Goal: Information Seeking & Learning: Find contact information

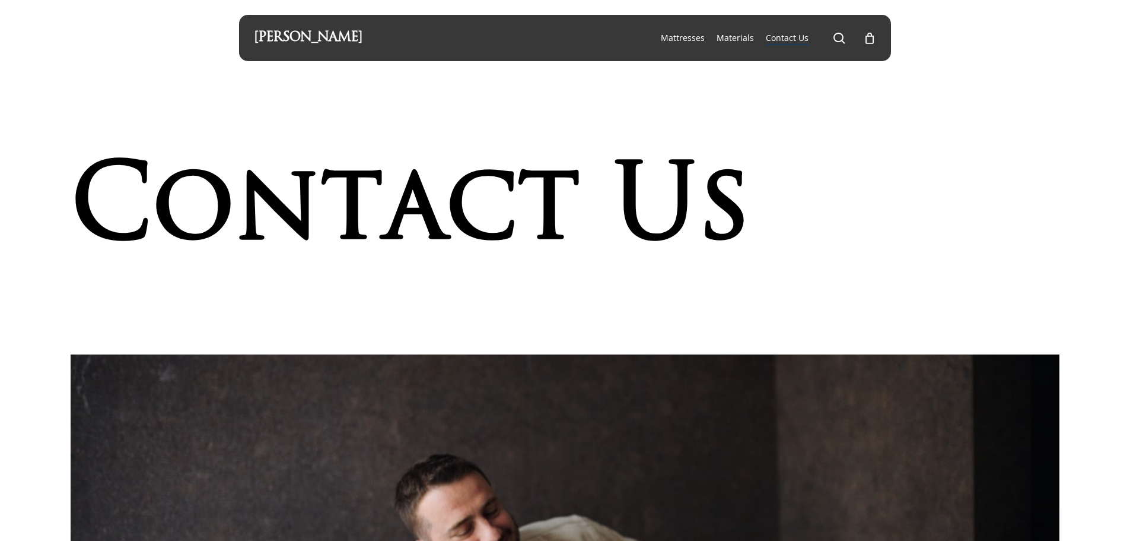
click at [262, 40] on link "[PERSON_NAME]" at bounding box center [308, 37] width 109 height 13
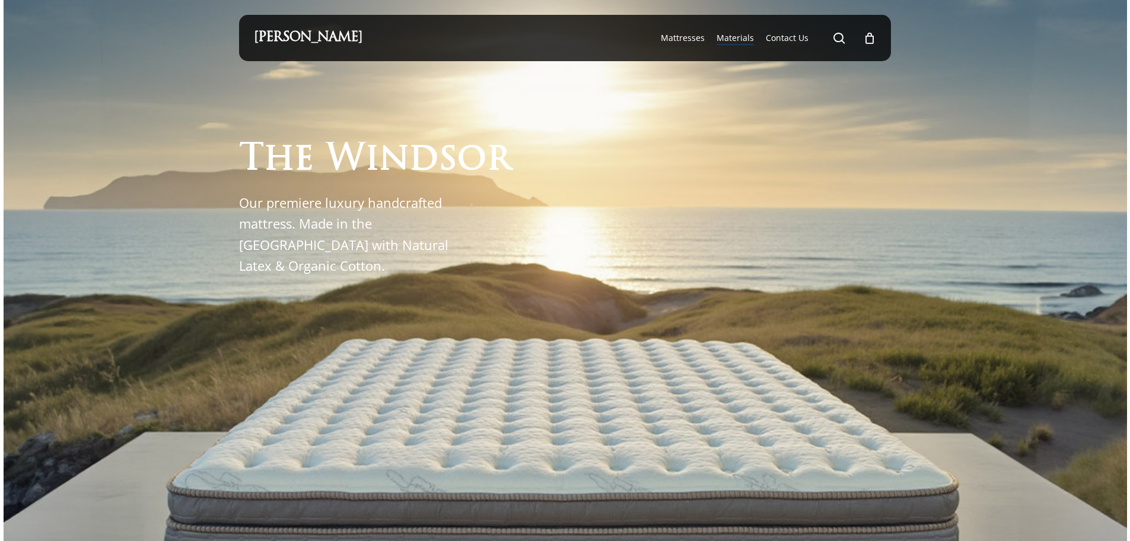
click at [724, 38] on span "Materials" at bounding box center [735, 37] width 37 height 11
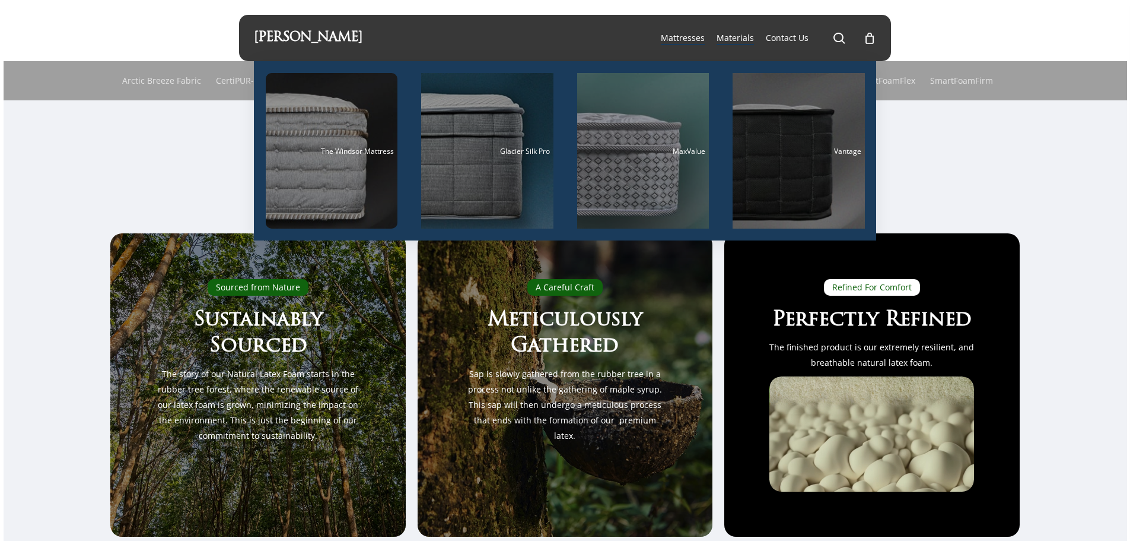
click at [693, 42] on span "Mattresses" at bounding box center [683, 37] width 44 height 11
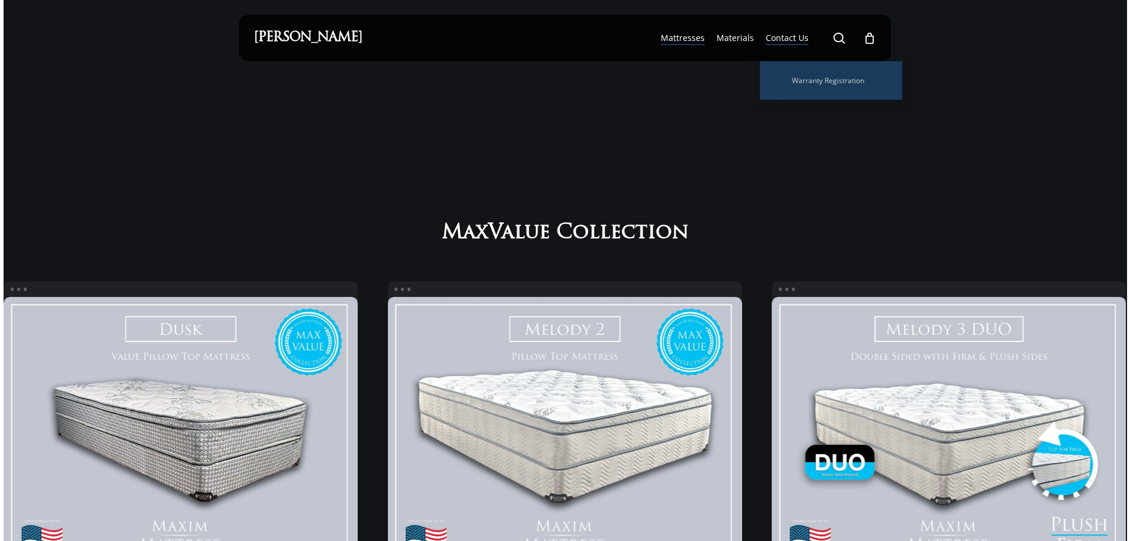
click at [776, 43] on span "Contact Us" at bounding box center [787, 37] width 43 height 11
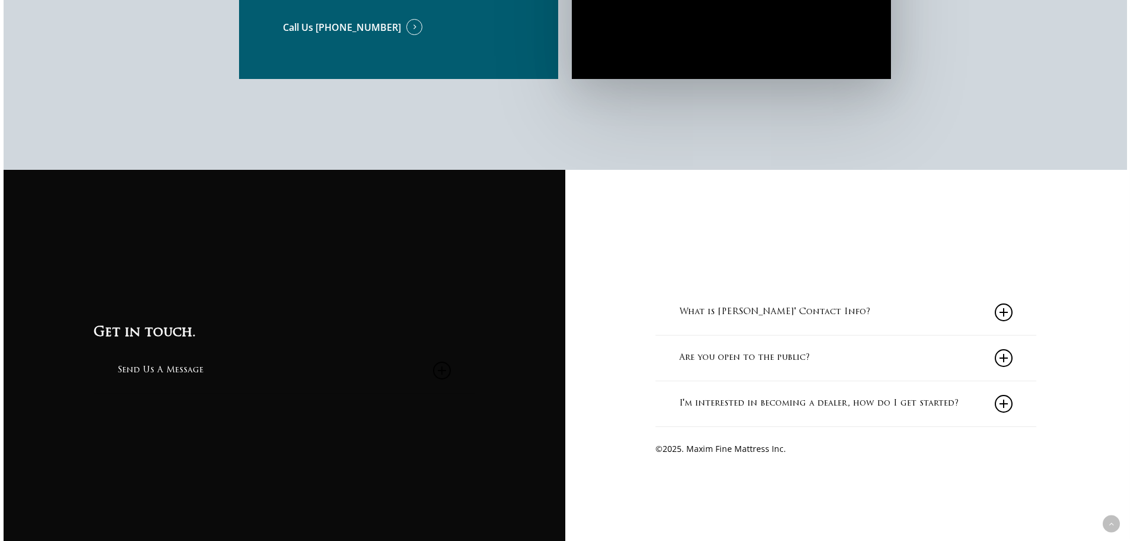
scroll to position [1238, 0]
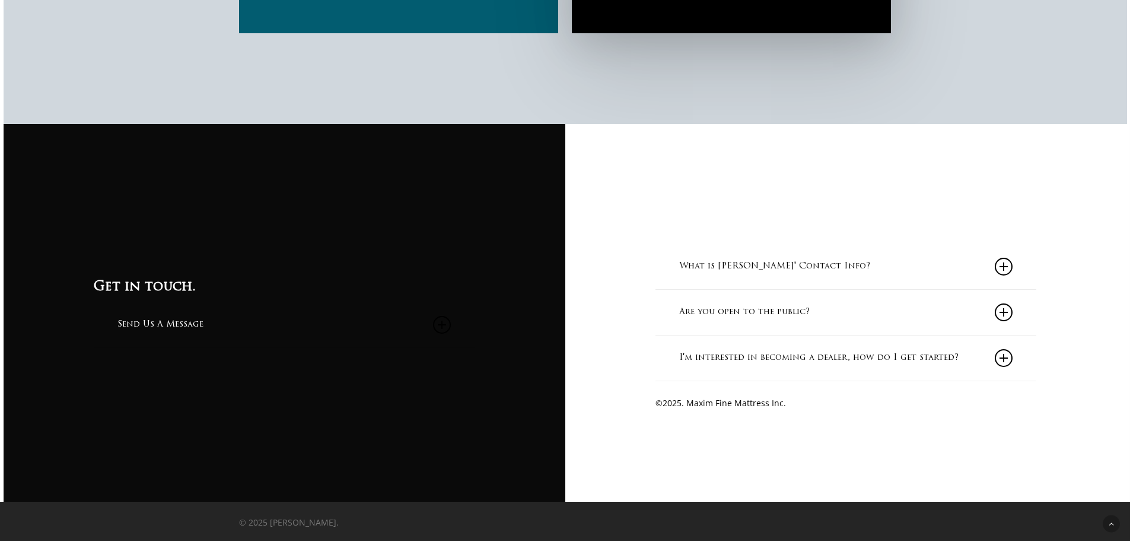
click at [715, 264] on link "What is Maxim Mattress' Contact Info?" at bounding box center [845, 266] width 333 height 45
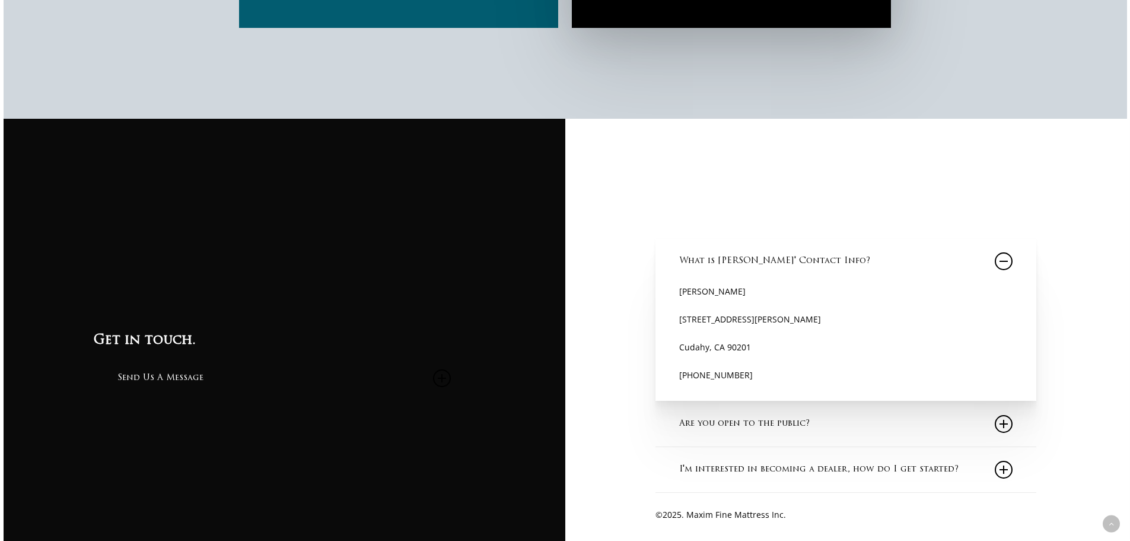
click at [715, 264] on link "What is Maxim Mattress' Contact Info?" at bounding box center [845, 261] width 333 height 45
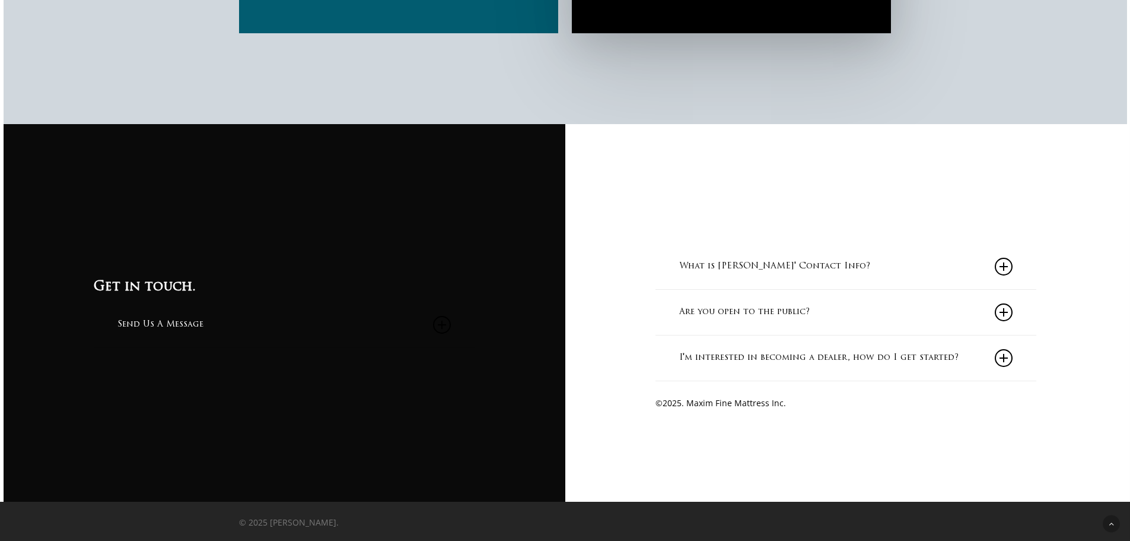
click at [709, 307] on link "Are you open to the public?" at bounding box center [845, 312] width 333 height 45
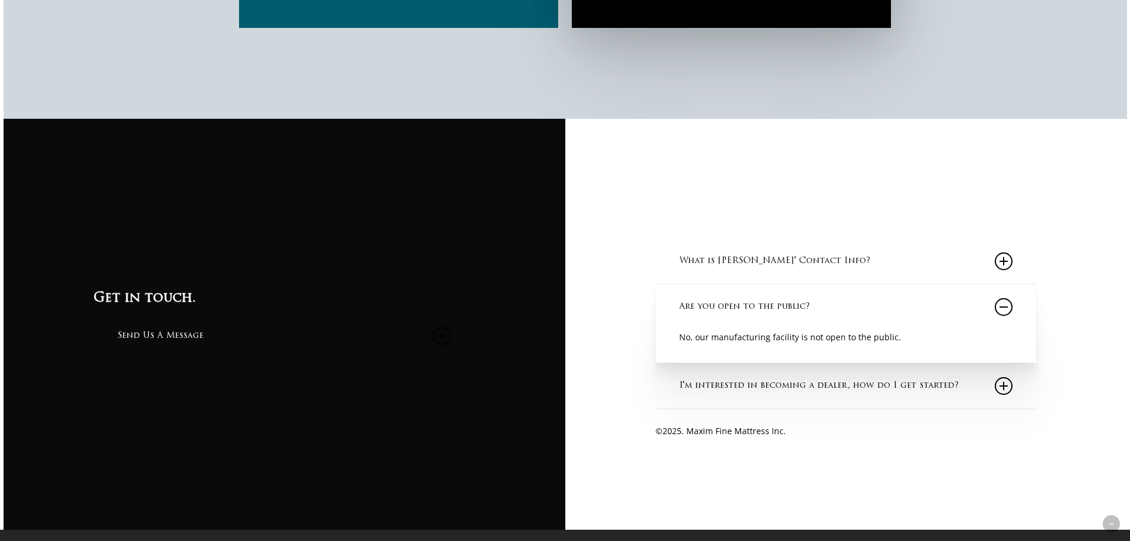
click at [709, 307] on link "Are you open to the public?" at bounding box center [845, 306] width 333 height 45
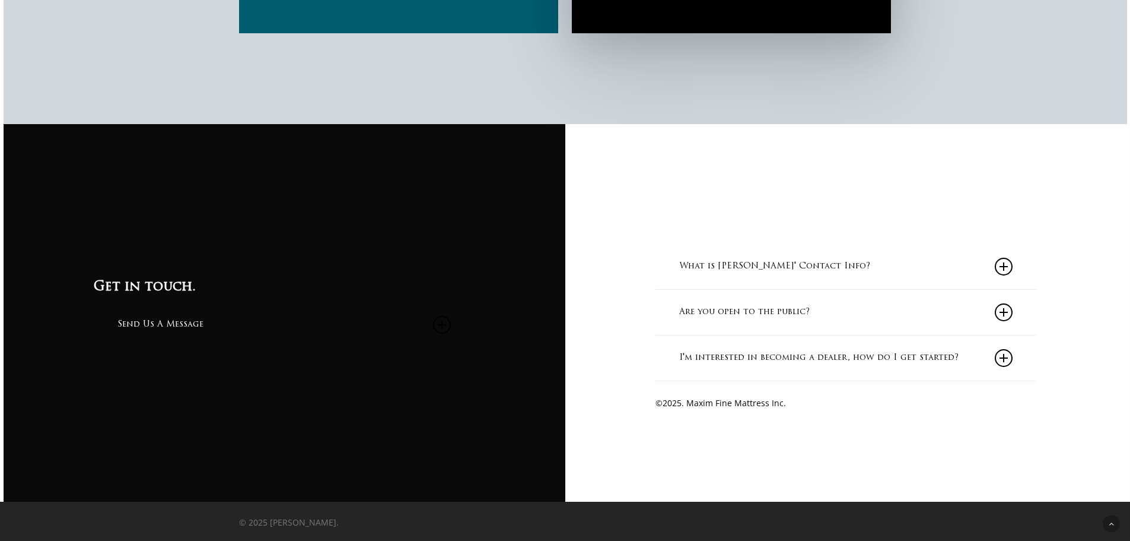
click at [707, 357] on link "I'm interested in becoming a dealer, how do I get started?" at bounding box center [845, 357] width 333 height 45
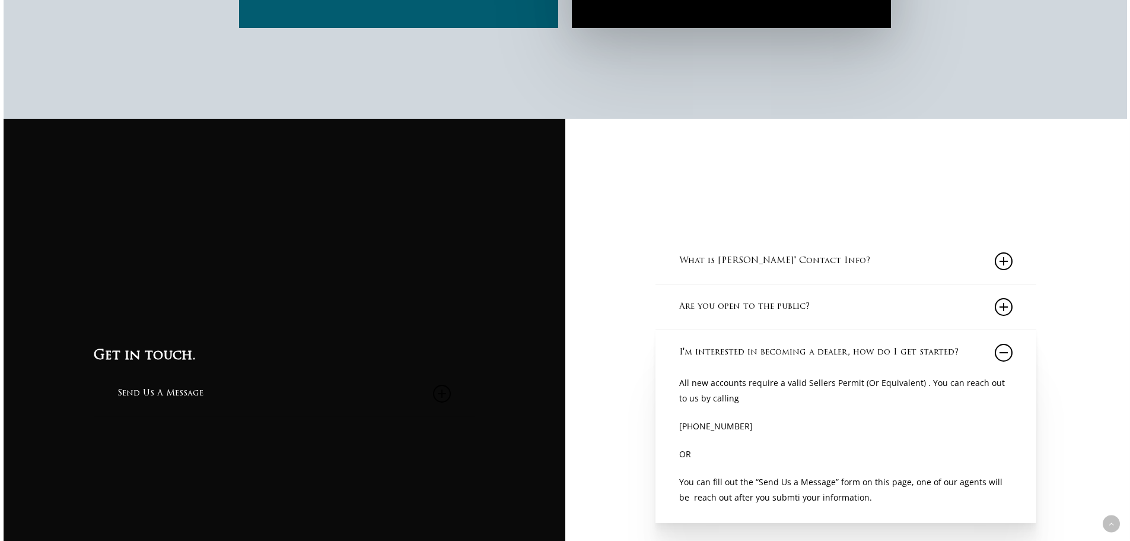
scroll to position [1386, 0]
